Goal: Find specific page/section: Find specific page/section

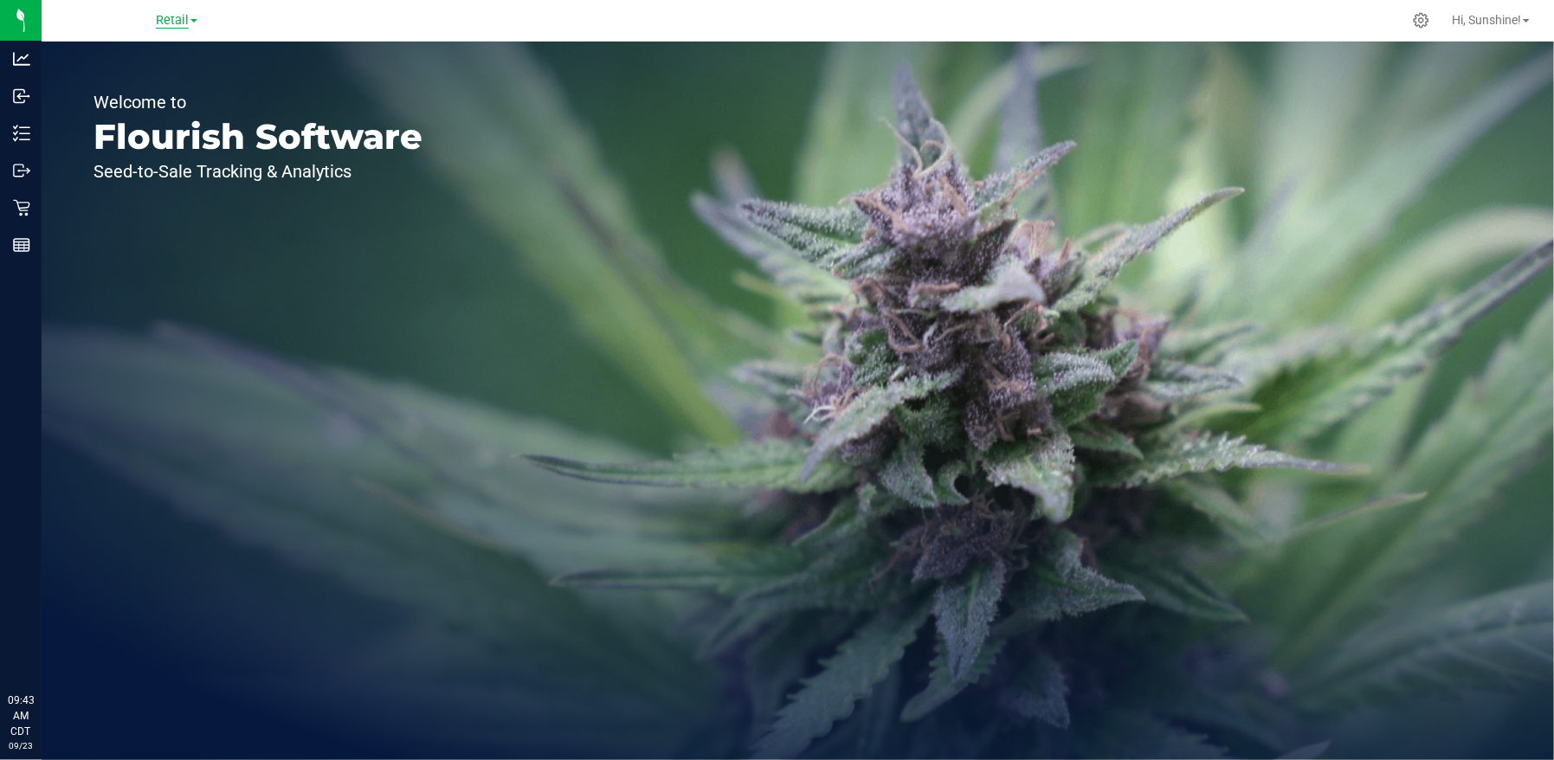
click at [178, 21] on span "Retail" at bounding box center [172, 21] width 33 height 16
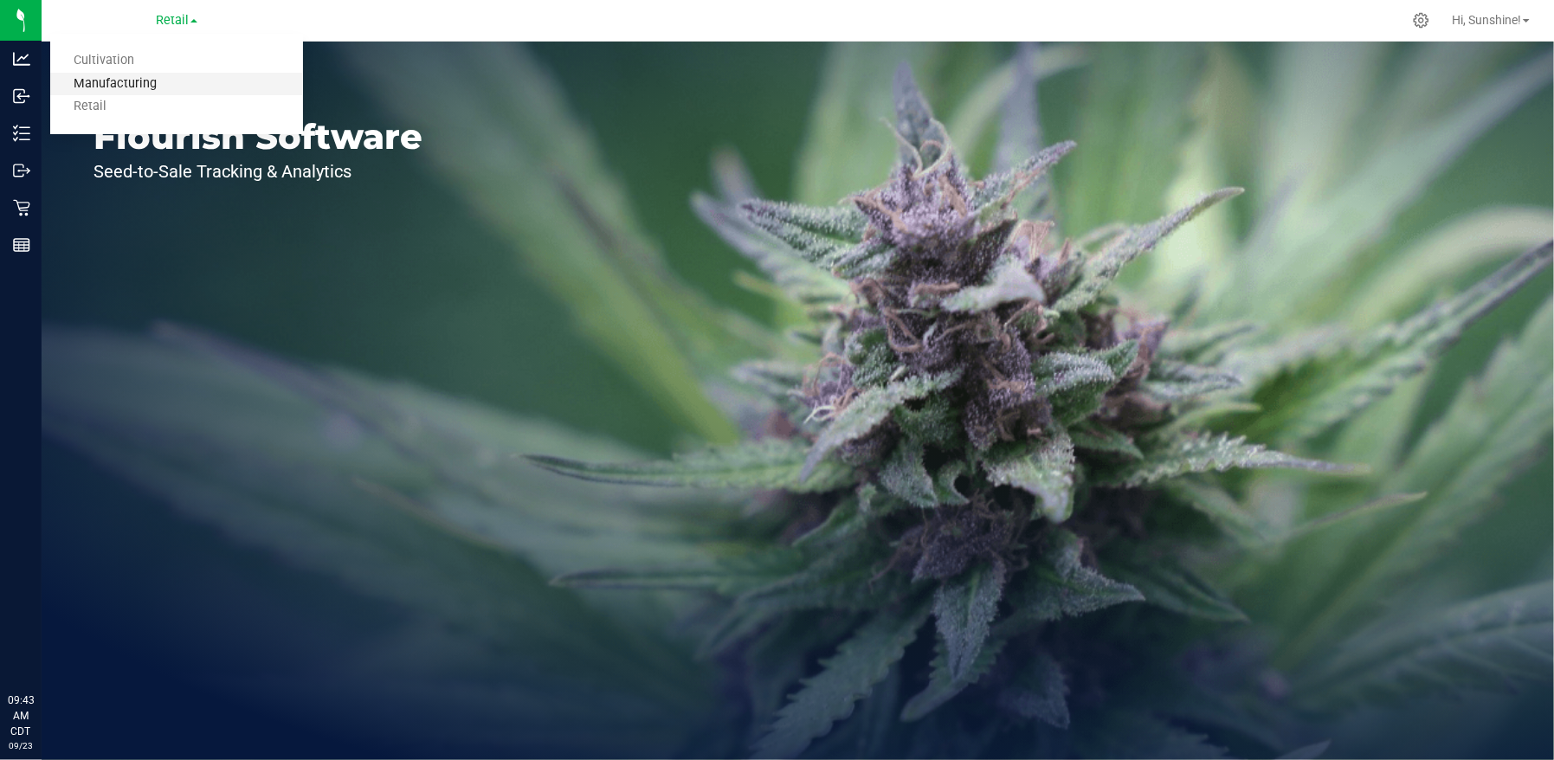
click at [172, 88] on link "Manufacturing" at bounding box center [176, 84] width 253 height 23
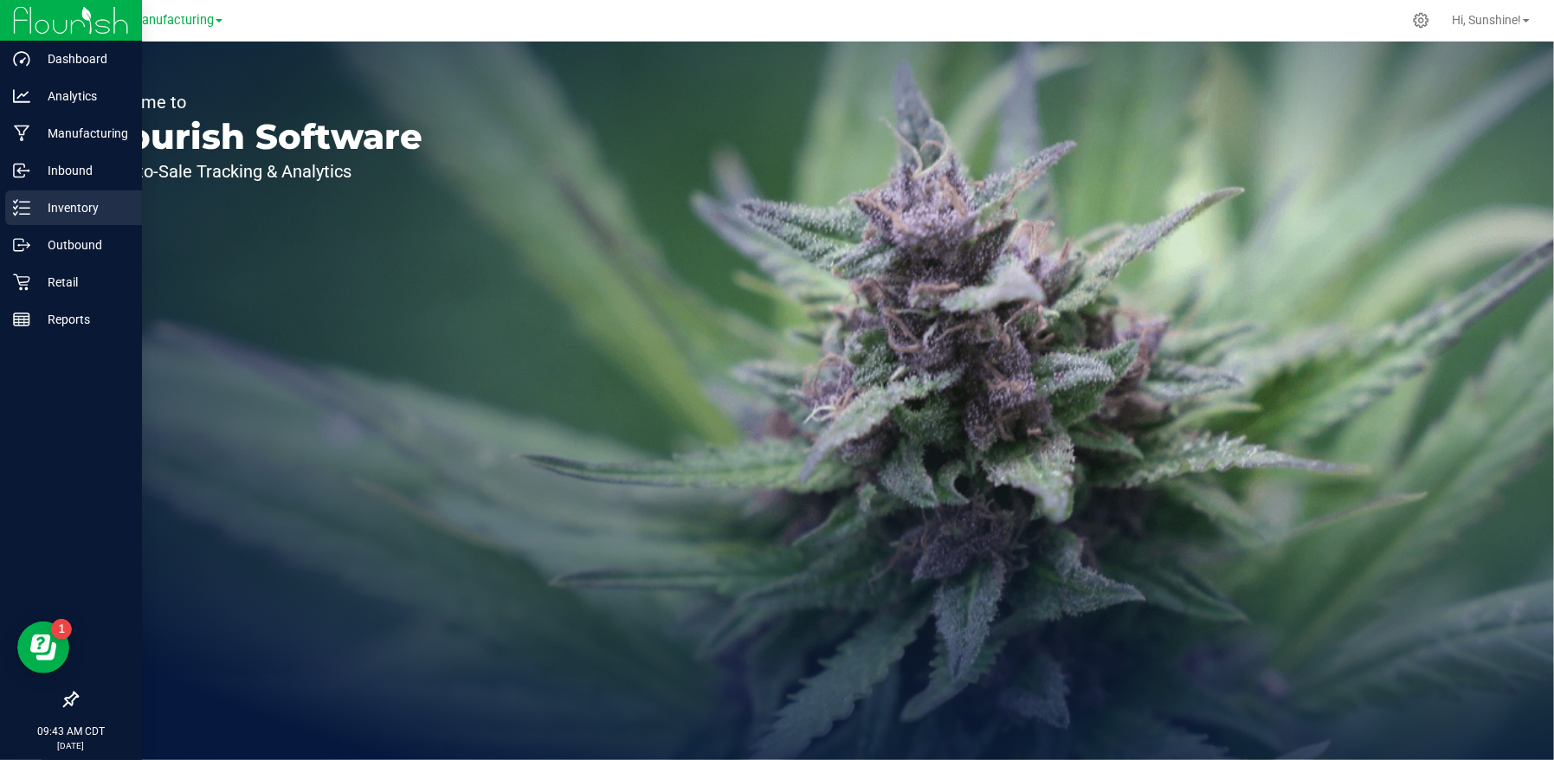
click at [66, 210] on p "Inventory" at bounding box center [82, 207] width 104 height 21
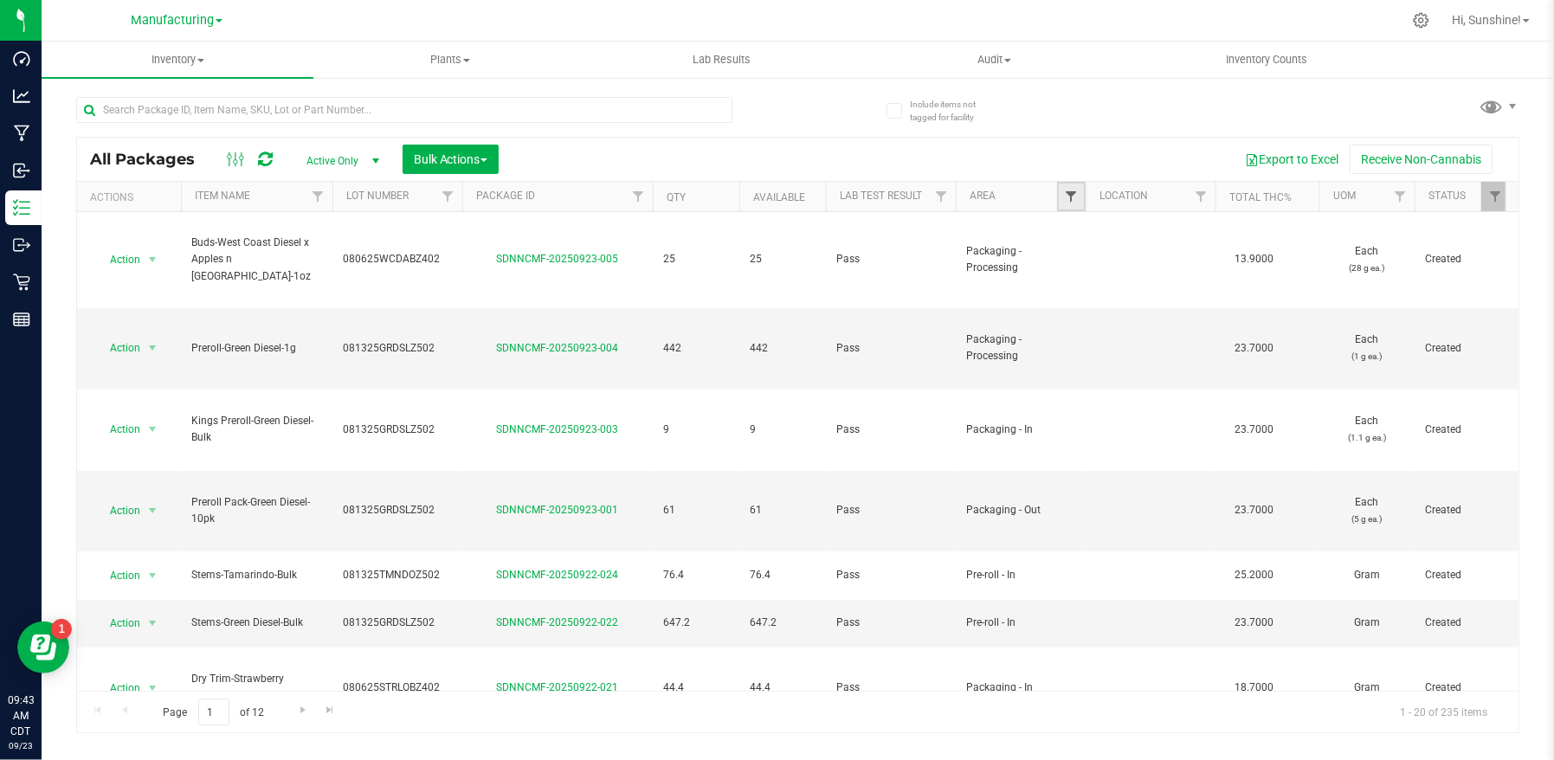
click at [1068, 193] on span "Filter" at bounding box center [1071, 197] width 14 height 14
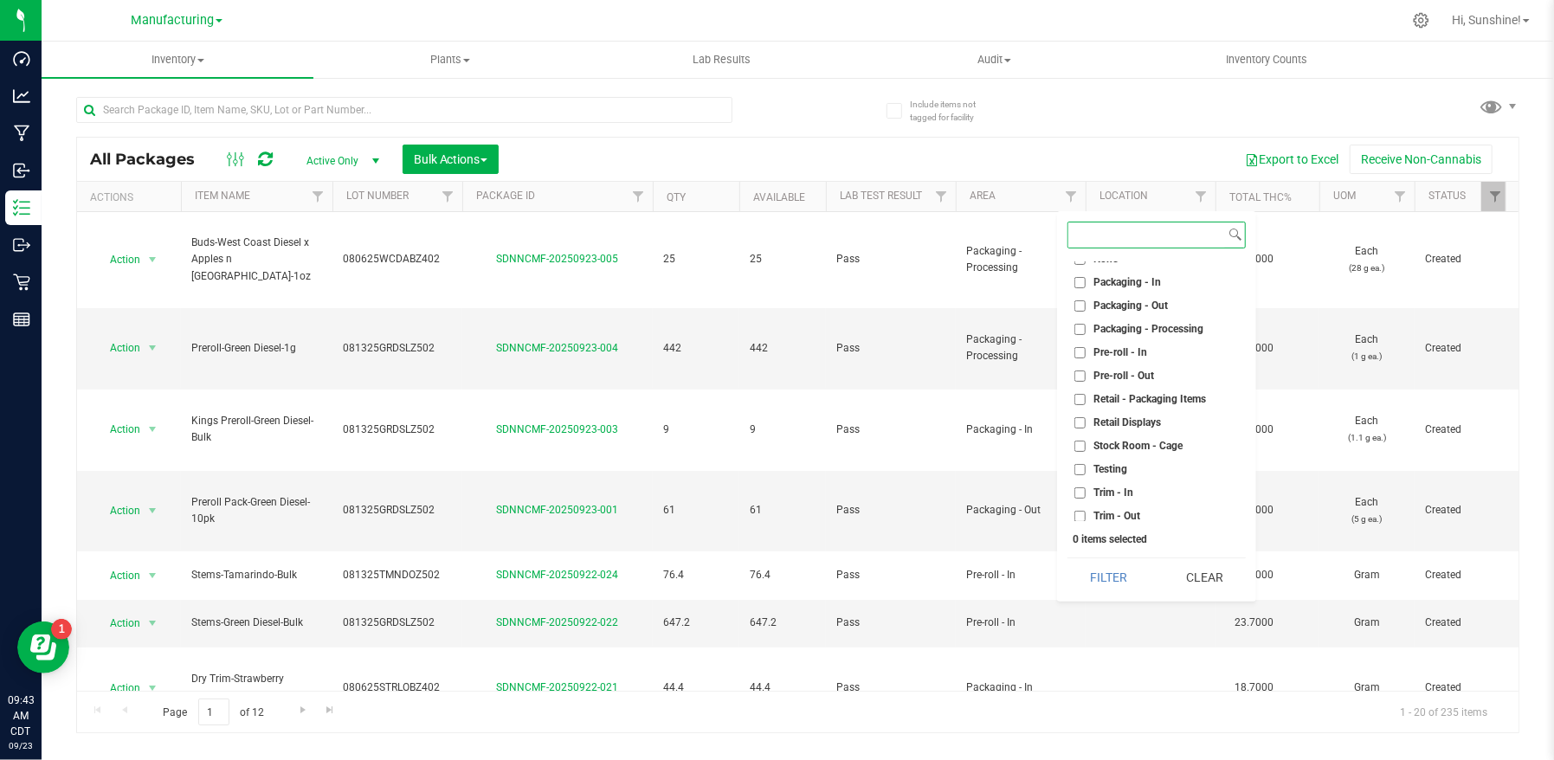
scroll to position [481, 0]
click at [1077, 300] on input "Packaging - Out" at bounding box center [1080, 303] width 11 height 11
checkbox input "true"
click at [1115, 578] on button "Filter" at bounding box center [1109, 577] width 83 height 38
